Goal: Information Seeking & Learning: Check status

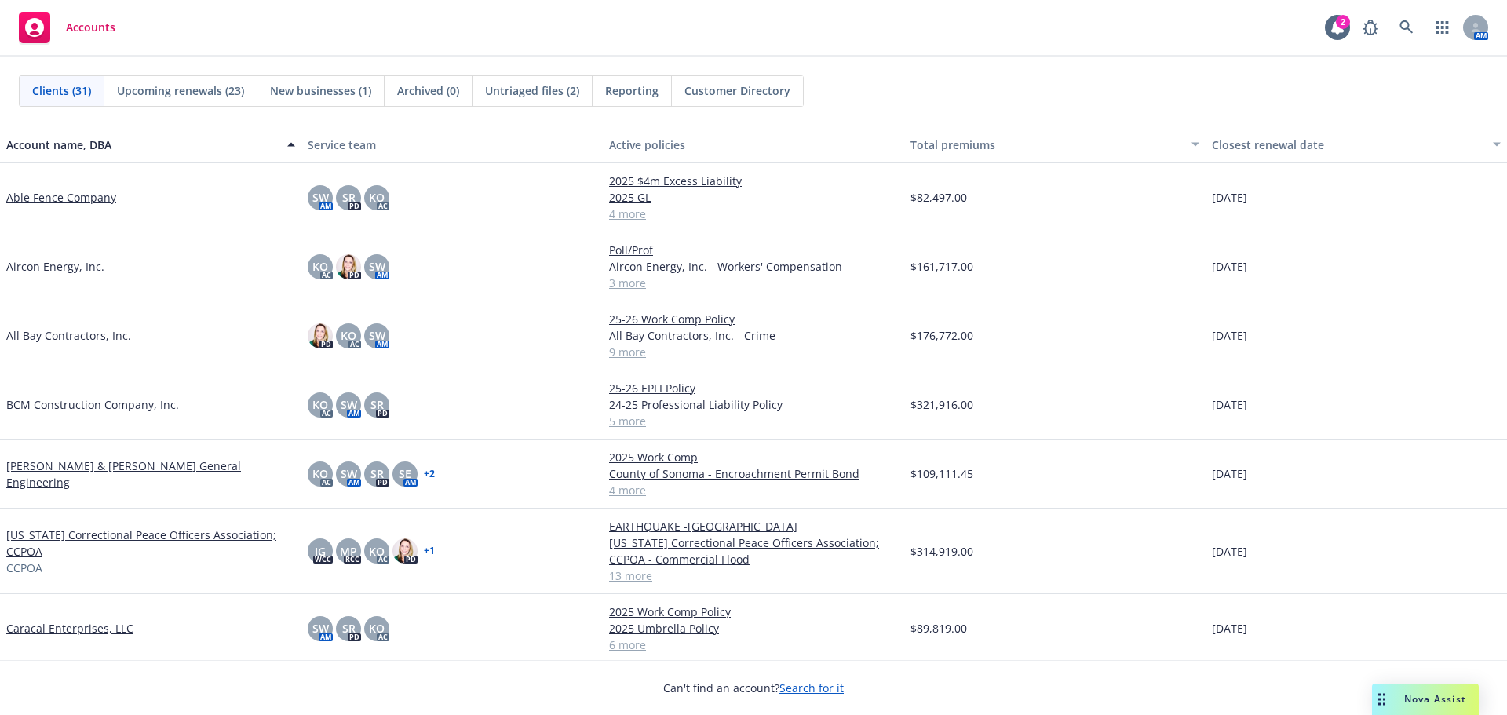
click at [32, 195] on link "Able Fence Company" at bounding box center [61, 197] width 110 height 16
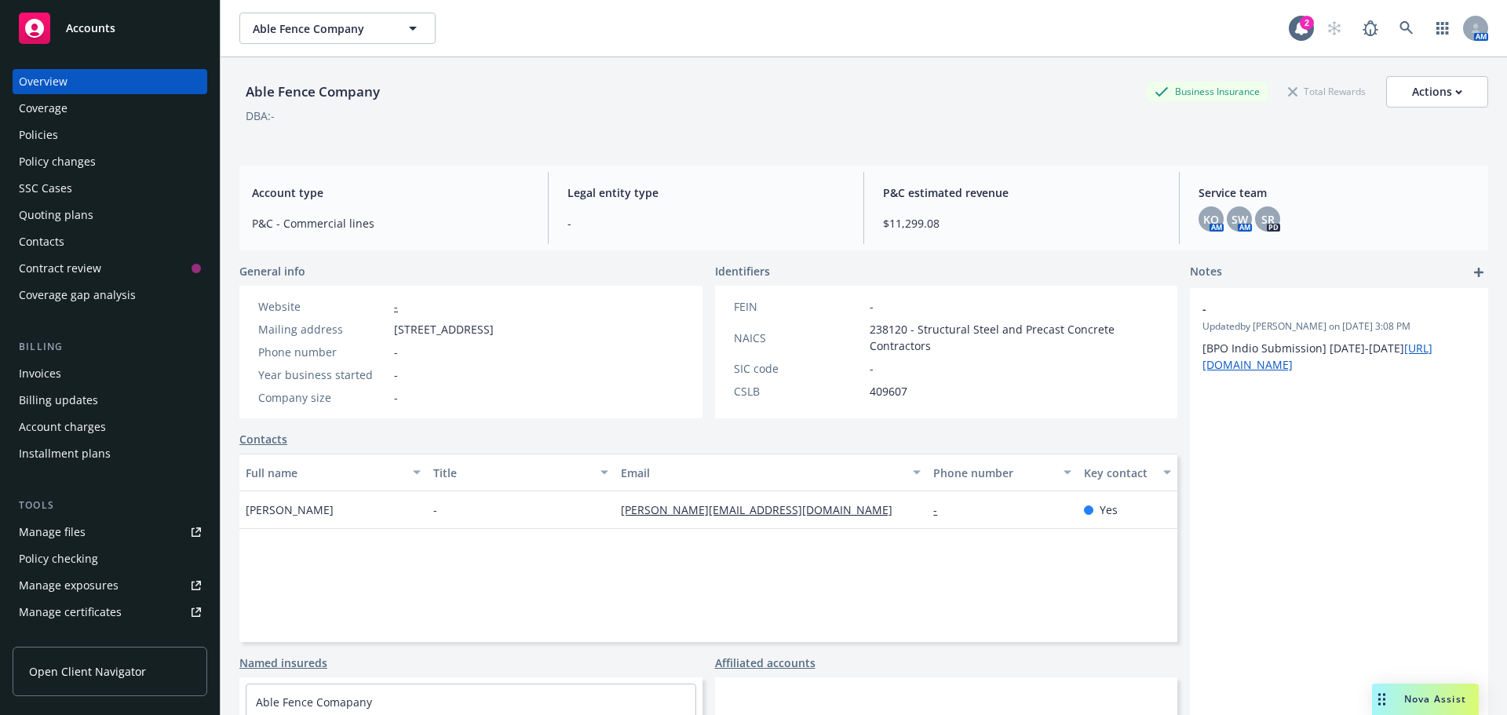
click at [54, 141] on div "Policies" at bounding box center [38, 134] width 39 height 25
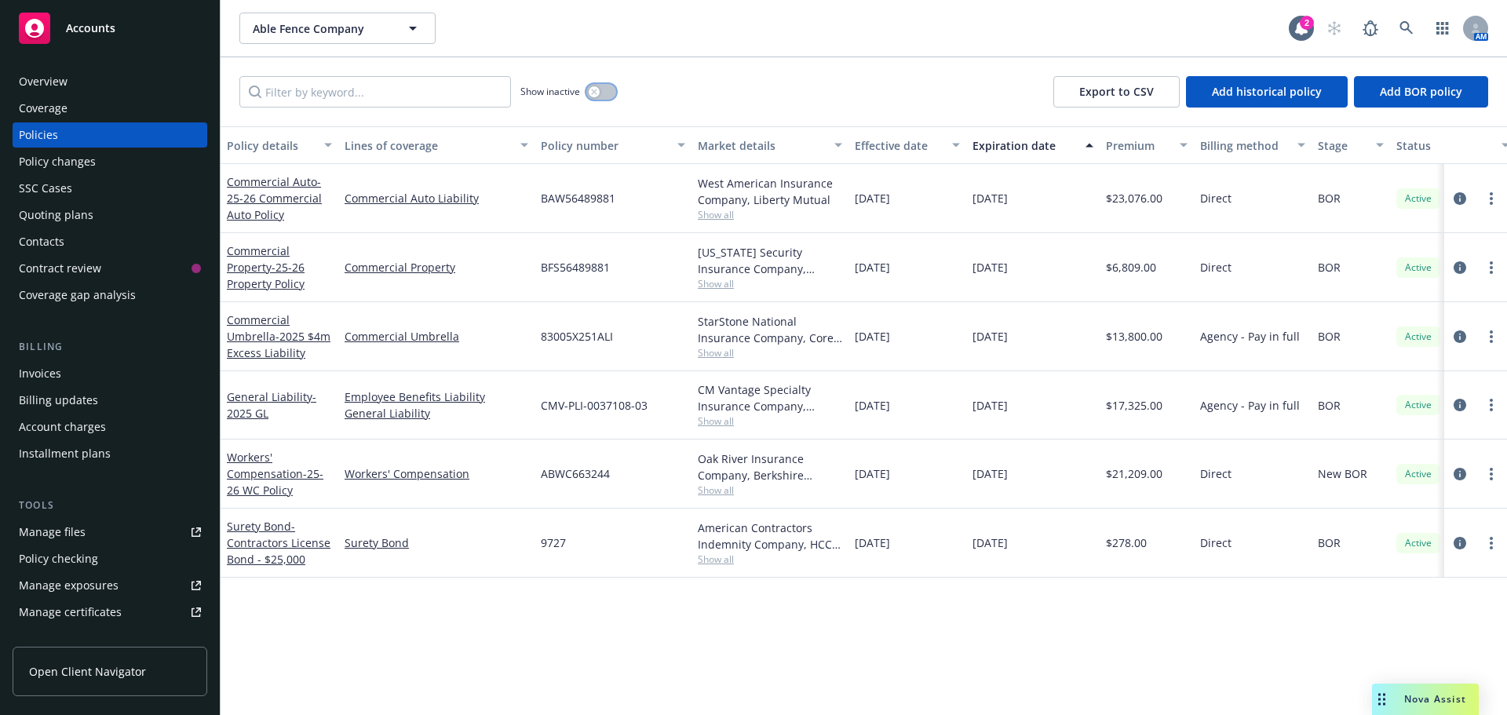
click at [600, 96] on button "button" at bounding box center [601, 92] width 30 height 16
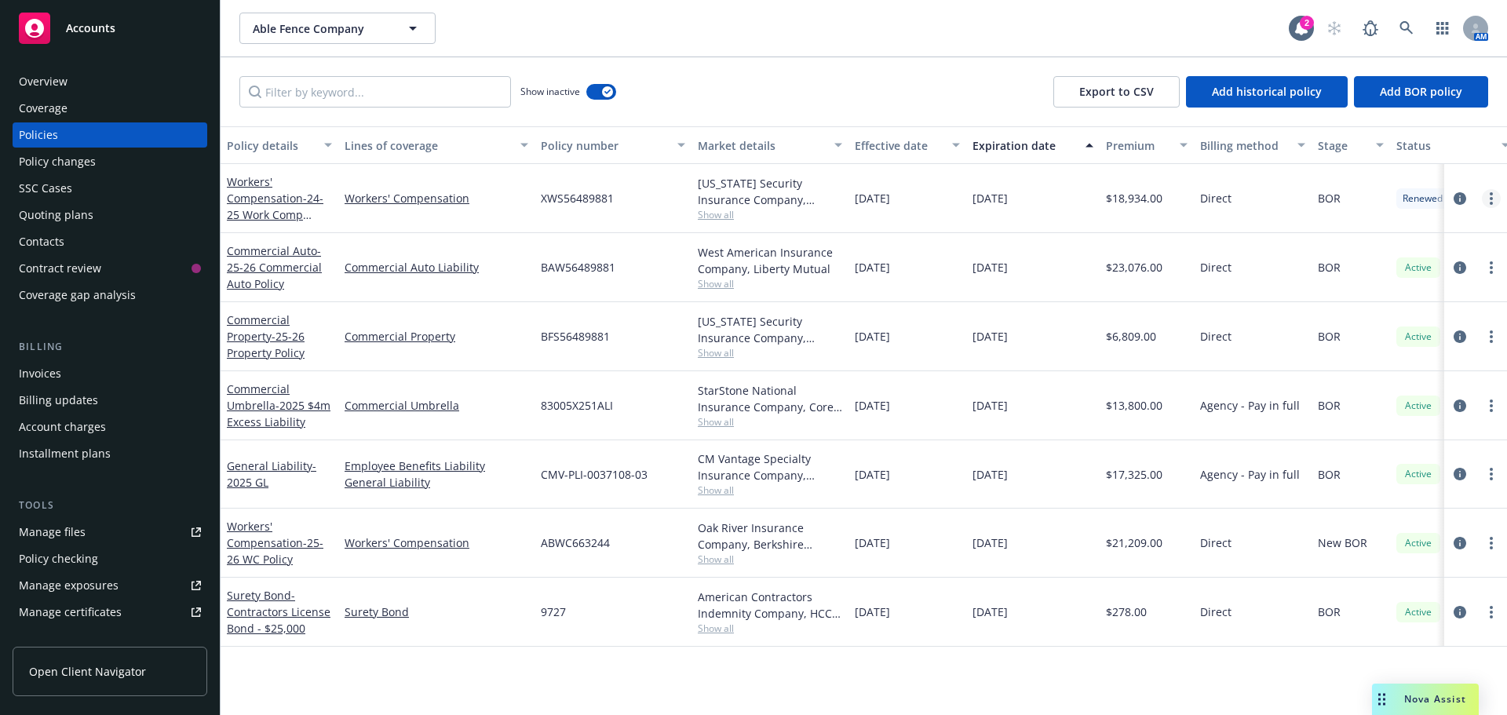
click at [1490, 200] on icon "more" at bounding box center [1491, 198] width 3 height 13
click at [272, 207] on span "- 24-25 Work Comp Policy" at bounding box center [275, 215] width 97 height 48
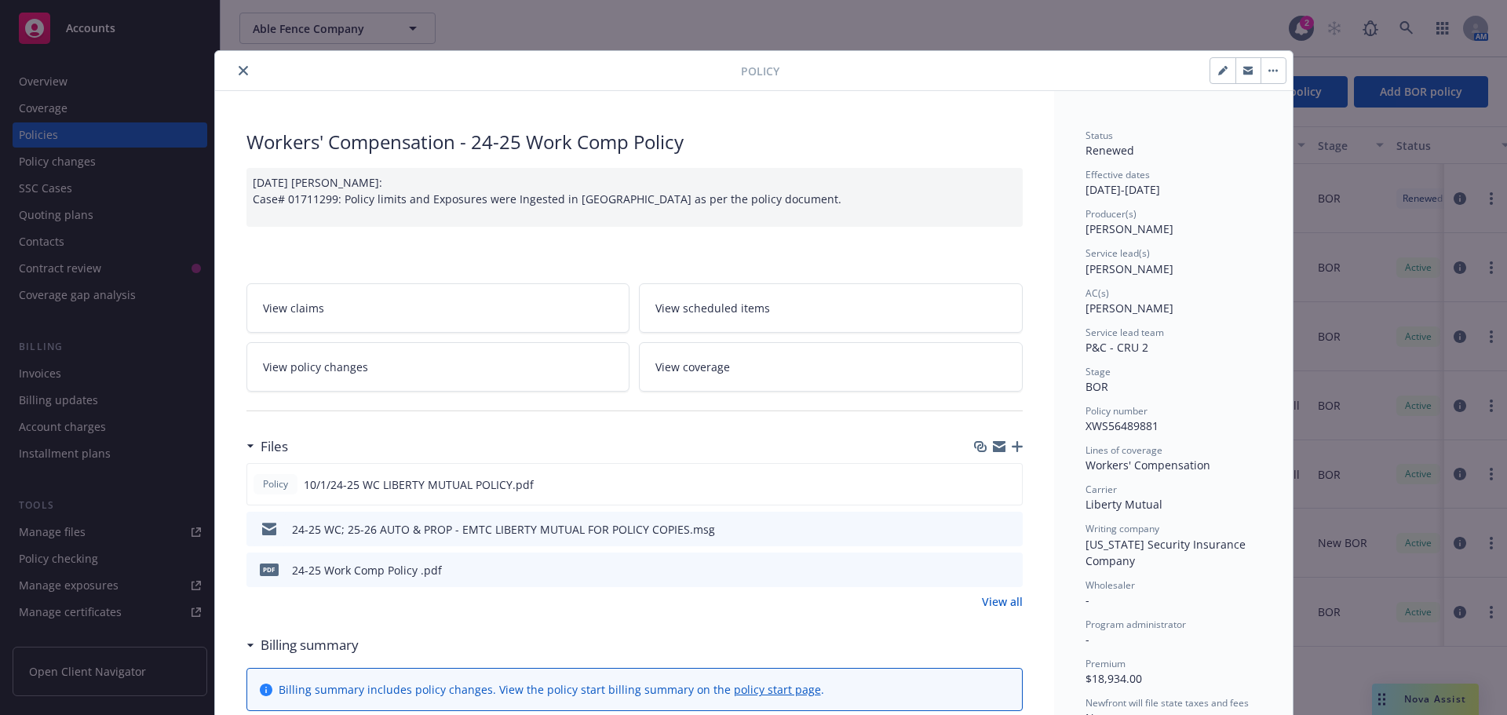
click at [1273, 71] on icon "button" at bounding box center [1274, 71] width 2 height 2
click at [239, 73] on icon "close" at bounding box center [243, 70] width 9 height 9
